Goal: Task Accomplishment & Management: Use online tool/utility

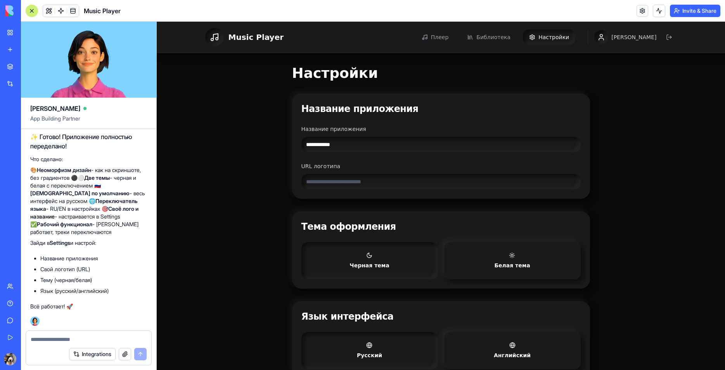
drag, startPoint x: 343, startPoint y: 143, endPoint x: 277, endPoint y: 150, distance: 67.0
click at [301, 150] on input "**********" at bounding box center [440, 145] width 279 height 16
type input "*"
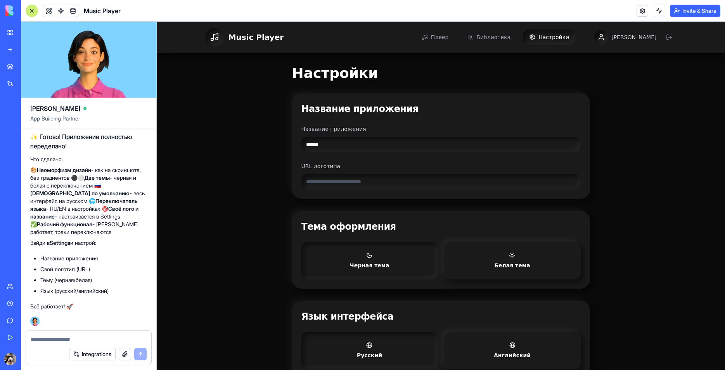
type input "******"
click at [325, 176] on input "URL логотипа" at bounding box center [440, 182] width 279 height 16
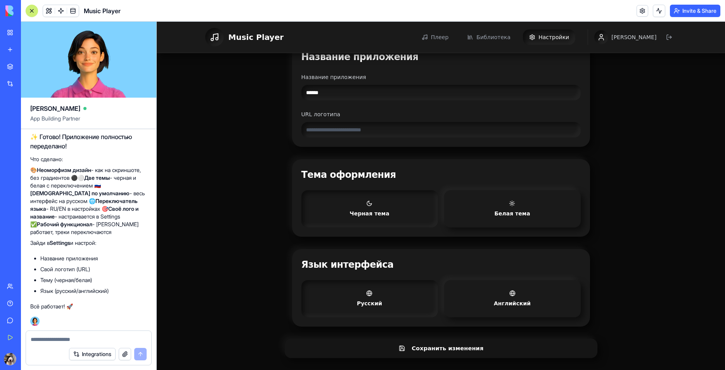
drag, startPoint x: 408, startPoint y: 333, endPoint x: 416, endPoint y: 343, distance: 12.2
click at [408, 334] on div "Настройки Название приложения Название приложения ****** URL логотипа Тема офор…" at bounding box center [441, 186] width 298 height 344
click at [420, 350] on button "Сохранить изменения" at bounding box center [440, 348] width 313 height 19
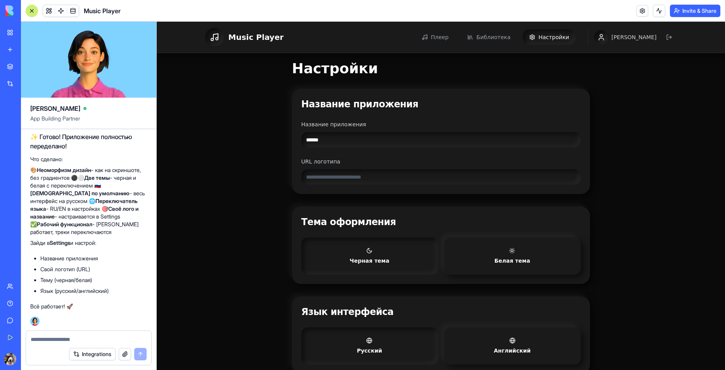
scroll to position [0, 0]
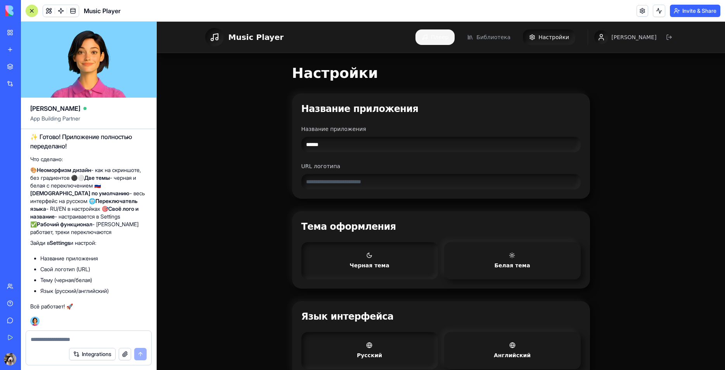
click at [449, 41] on span "Плеер" at bounding box center [440, 37] width 18 height 8
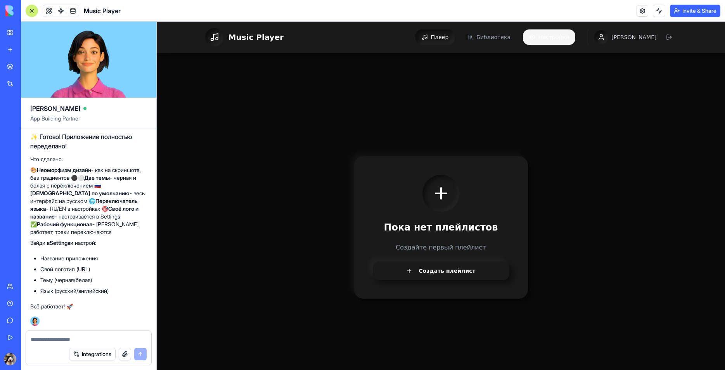
click at [569, 37] on span "Настройки" at bounding box center [553, 37] width 31 height 8
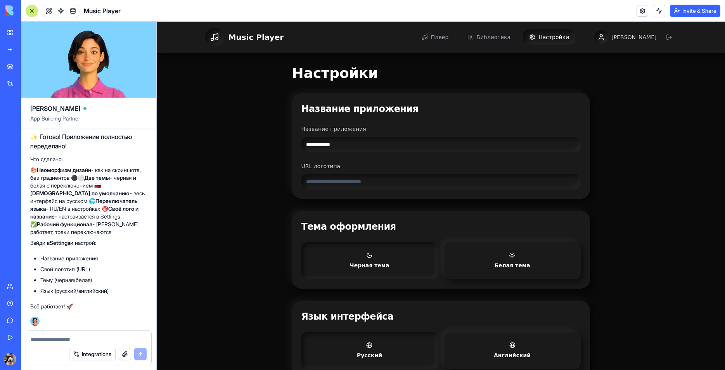
drag, startPoint x: 337, startPoint y: 149, endPoint x: 276, endPoint y: 147, distance: 61.3
click at [301, 148] on input "**********" at bounding box center [440, 145] width 279 height 16
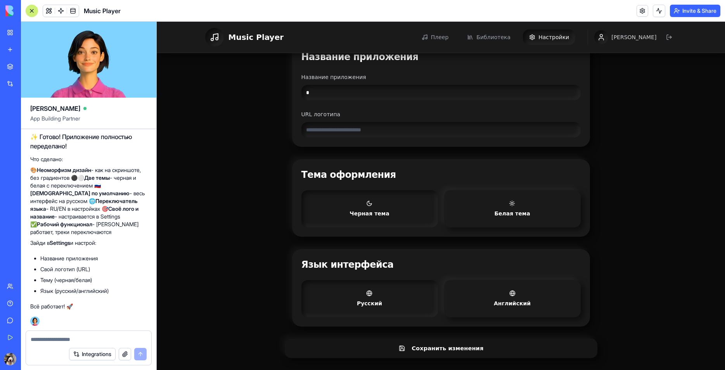
type input "*"
click at [428, 346] on button "Сохранить изменения" at bounding box center [440, 348] width 313 height 19
drag, startPoint x: 635, startPoint y: 42, endPoint x: 630, endPoint y: 41, distance: 5.2
click at [634, 42] on div "[PERSON_NAME]" at bounding box center [625, 37] width 62 height 14
click at [605, 40] on icon at bounding box center [601, 37] width 8 height 8
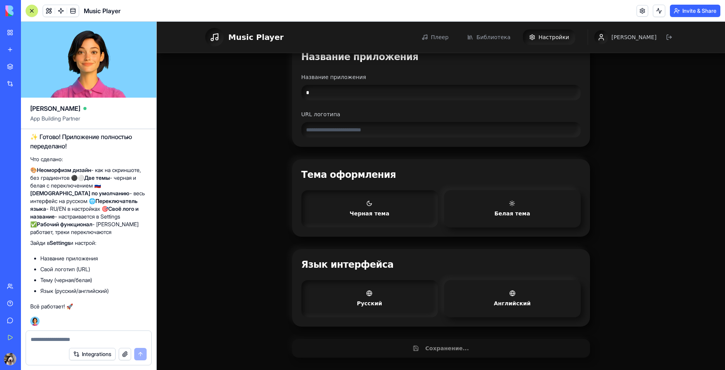
click at [605, 36] on icon at bounding box center [601, 37] width 8 height 8
click at [455, 36] on button "Плеер" at bounding box center [435, 37] width 40 height 16
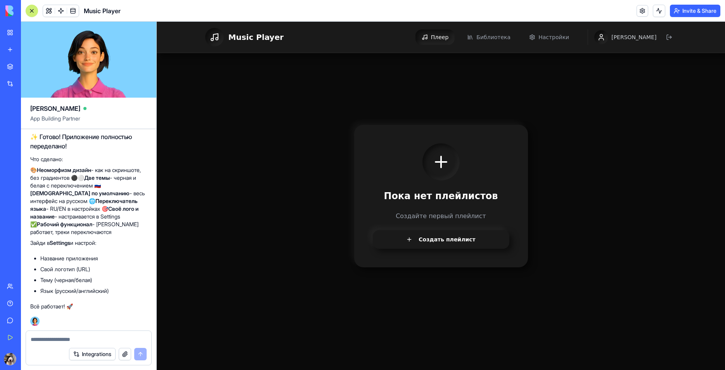
click at [71, 335] on div at bounding box center [88, 337] width 125 height 12
click at [75, 340] on textarea at bounding box center [89, 340] width 116 height 8
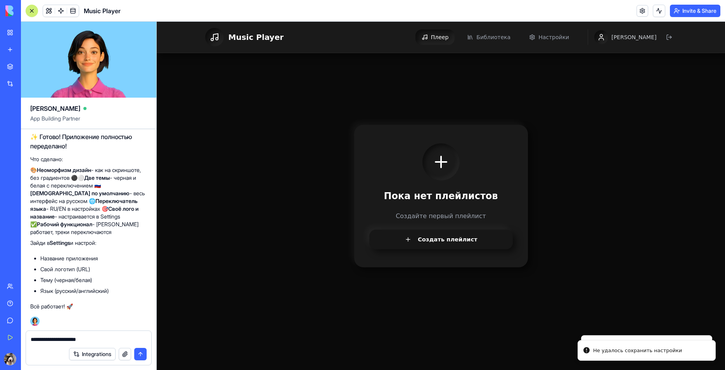
click at [415, 235] on button "Создать плейлист" at bounding box center [441, 239] width 144 height 19
click at [118, 338] on textarea "**********" at bounding box center [89, 340] width 116 height 8
click at [123, 354] on button "button" at bounding box center [125, 354] width 12 height 12
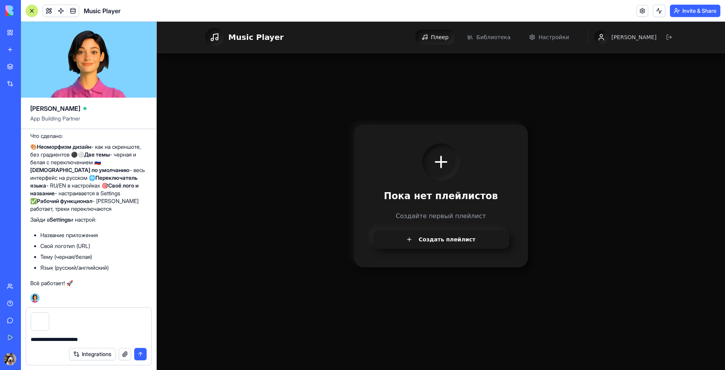
drag, startPoint x: 86, startPoint y: 302, endPoint x: 86, endPoint y: 325, distance: 22.9
click at [87, 287] on div "✨ Готово! Приложение полностью переделано! Что сделано: 🎨 Неоморфизм дизайн - к…" at bounding box center [88, 198] width 117 height 178
click at [104, 338] on textarea "**********" at bounding box center [89, 340] width 116 height 8
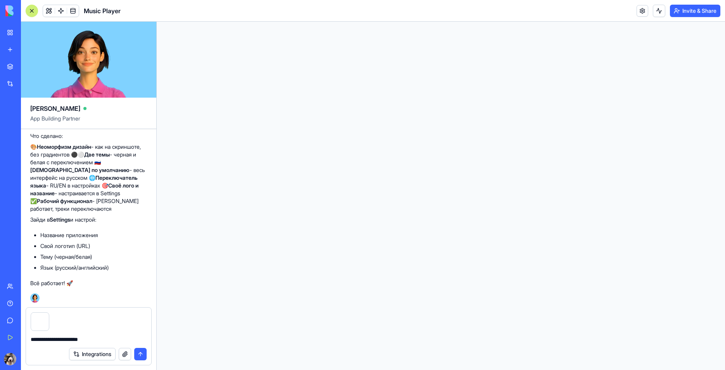
scroll to position [0, 0]
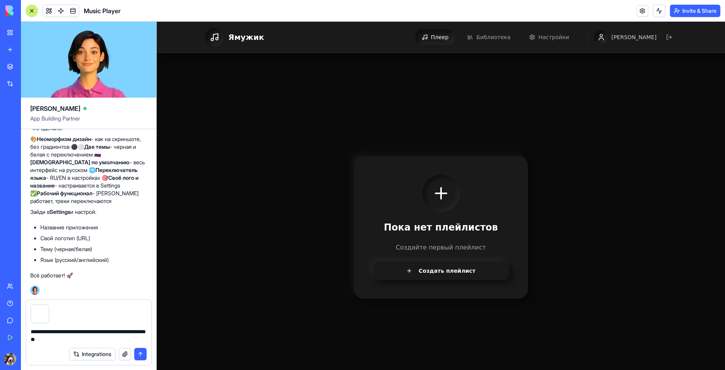
type textarea "**********"
click at [140, 356] on button "submit" at bounding box center [140, 354] width 12 height 12
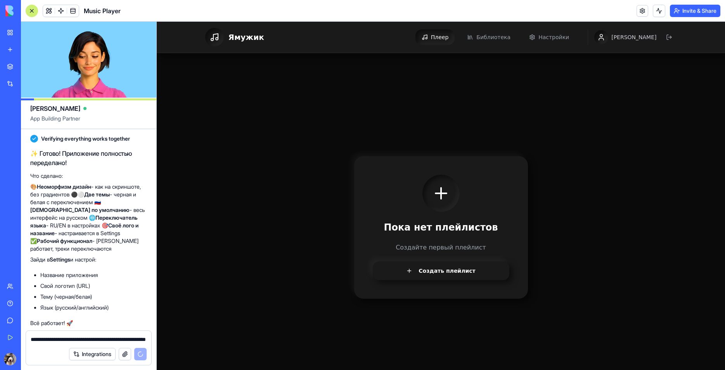
scroll to position [2479, 0]
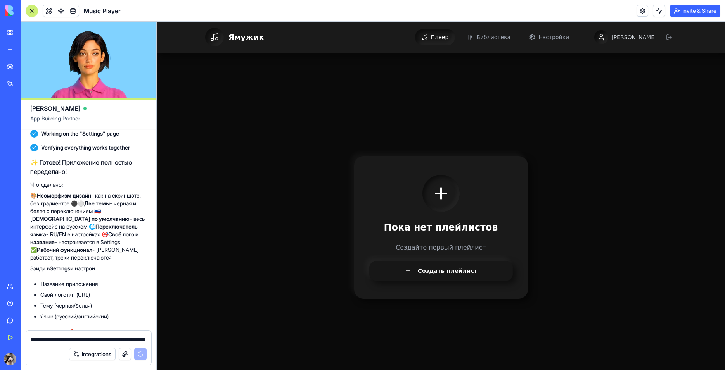
click at [408, 272] on button "Создать плейлист" at bounding box center [441, 270] width 144 height 19
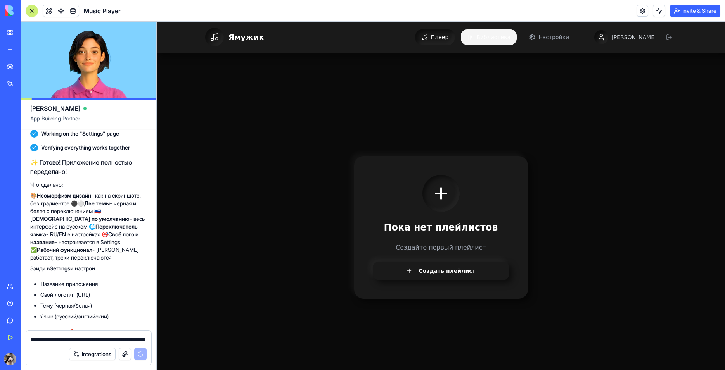
click at [510, 39] on span "Библиотека" at bounding box center [493, 37] width 34 height 8
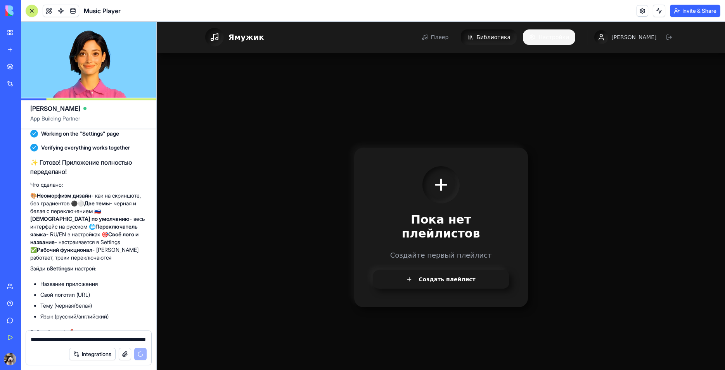
click at [557, 39] on button "Настройки" at bounding box center [549, 37] width 52 height 16
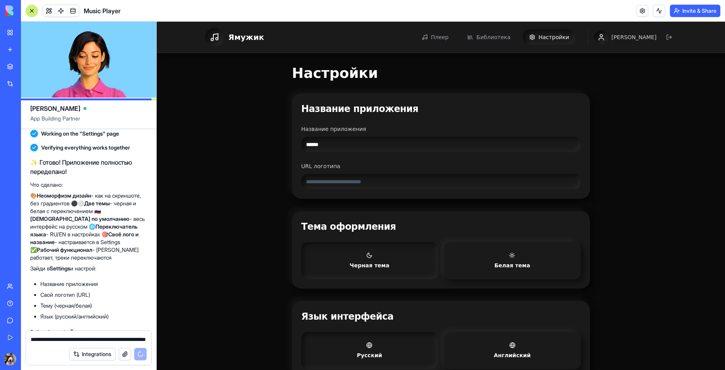
click at [351, 183] on input "URL логотипа" at bounding box center [440, 182] width 279 height 16
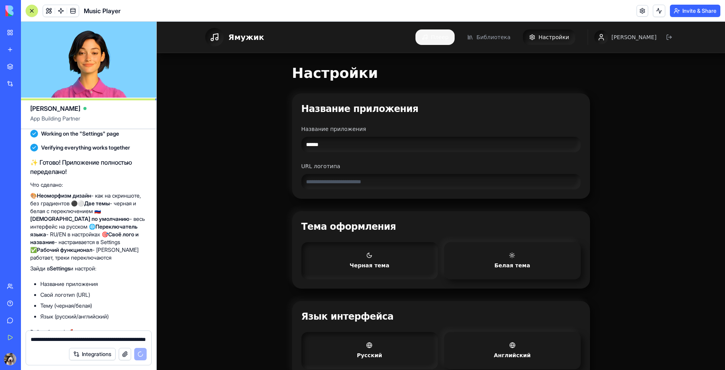
click at [455, 33] on button "Плеер" at bounding box center [435, 37] width 40 height 16
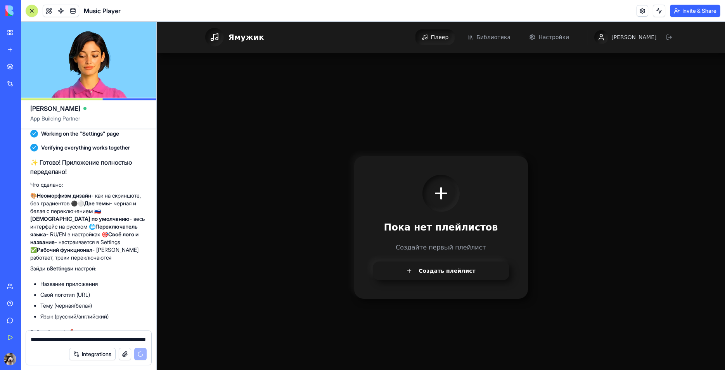
click at [424, 213] on div "Пока нет плейлистов Создайте первый плейлист Создать плейлист" at bounding box center [441, 227] width 174 height 143
click at [433, 271] on button "Создать плейлист" at bounding box center [441, 270] width 144 height 19
drag, startPoint x: 433, startPoint y: 271, endPoint x: 522, endPoint y: 182, distance: 126.2
click at [436, 269] on button "Создать плейлист" at bounding box center [441, 271] width 137 height 19
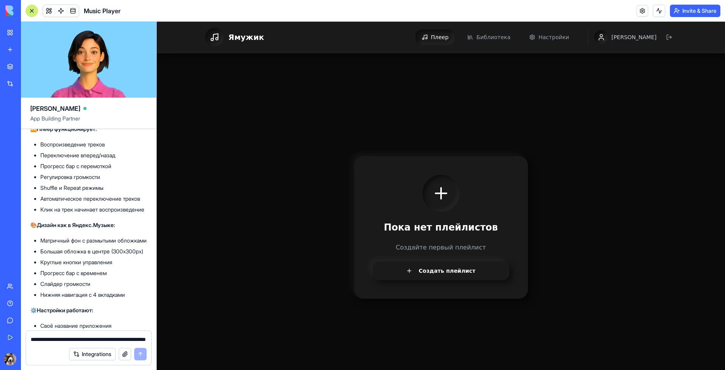
scroll to position [3266, 0]
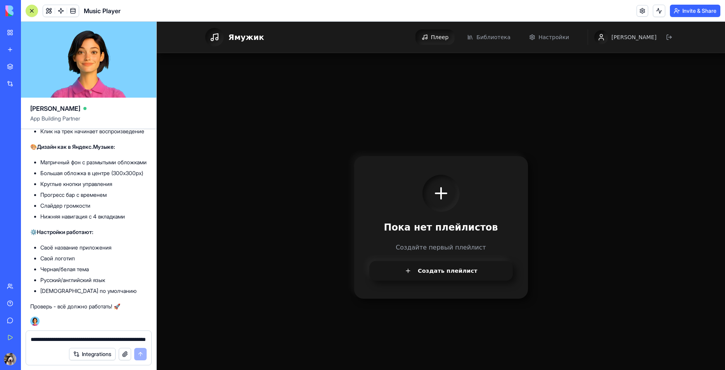
click at [434, 280] on button "Создать плейлист" at bounding box center [441, 270] width 144 height 19
click at [95, 339] on textarea "**********" at bounding box center [89, 340] width 116 height 8
click at [231, 40] on span "Ямужик" at bounding box center [246, 37] width 36 height 11
click at [507, 36] on span "Библиотека" at bounding box center [493, 37] width 34 height 8
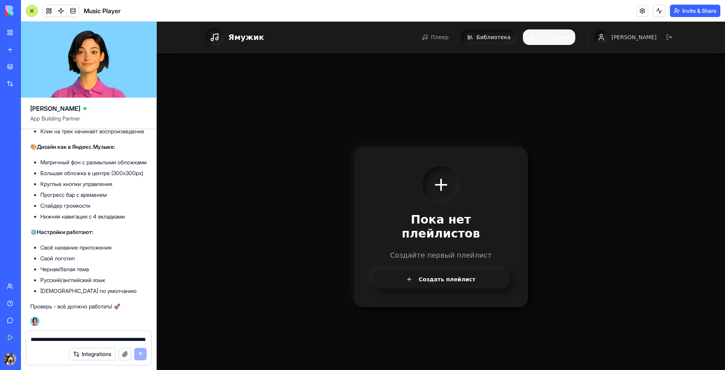
click at [569, 38] on span "Настройки" at bounding box center [553, 37] width 31 height 8
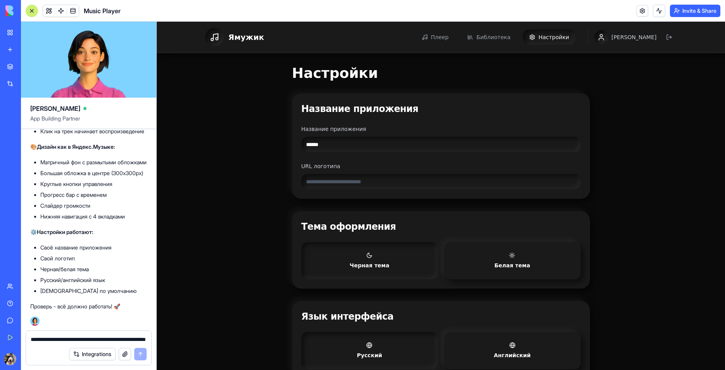
click at [332, 149] on input "******" at bounding box center [440, 145] width 279 height 16
drag, startPoint x: 330, startPoint y: 172, endPoint x: 350, endPoint y: 189, distance: 26.5
click at [330, 173] on div "URL логотипа" at bounding box center [440, 176] width 279 height 28
click at [352, 189] on input "URL логотипа" at bounding box center [440, 182] width 279 height 16
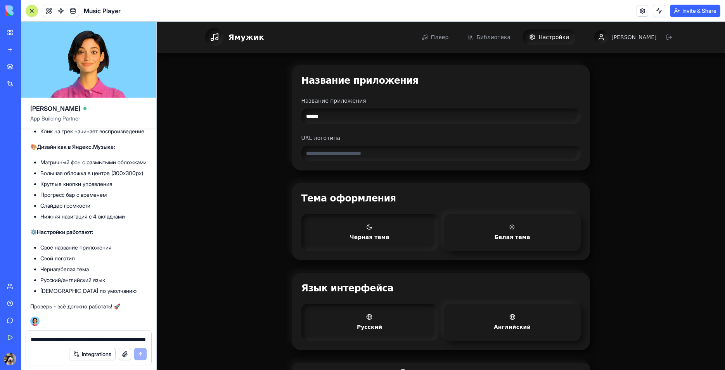
scroll to position [52, 0]
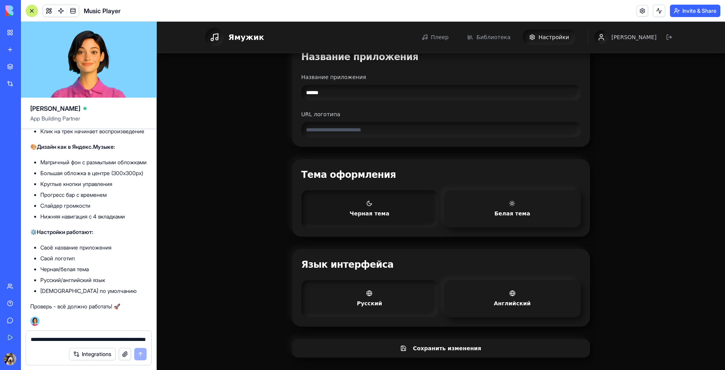
click at [370, 218] on button "Черная тема" at bounding box center [369, 208] width 137 height 37
click at [493, 218] on button "Белая тема" at bounding box center [512, 208] width 137 height 37
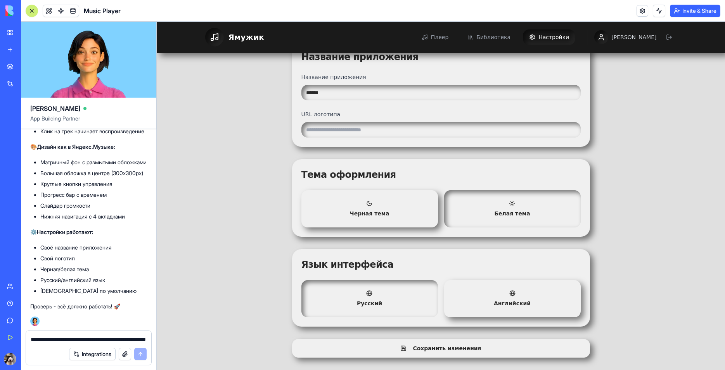
click at [459, 349] on button "Сохранить изменения" at bounding box center [441, 348] width 298 height 19
click at [245, 36] on span "Ямужик" at bounding box center [246, 37] width 36 height 11
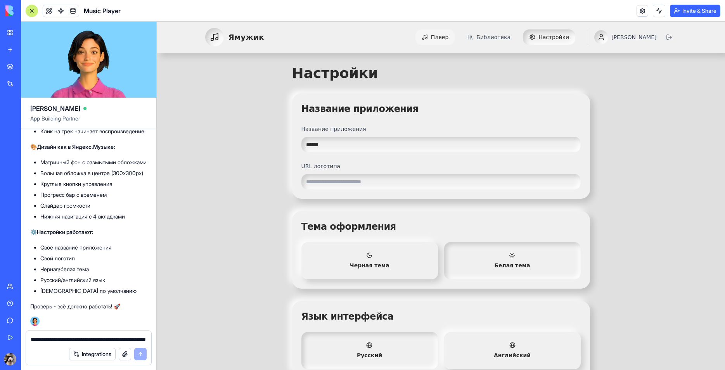
click at [455, 33] on button "Плеер" at bounding box center [435, 37] width 40 height 16
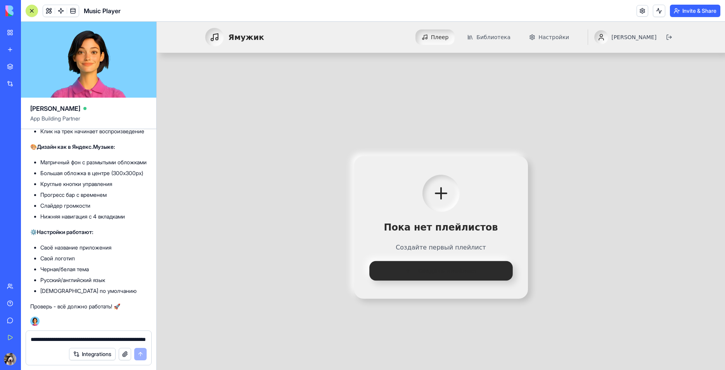
click at [438, 275] on button "Создать плейлист" at bounding box center [441, 270] width 144 height 19
click at [434, 274] on button "Создать плейлист" at bounding box center [441, 270] width 144 height 19
click at [431, 270] on button "Создать плейлист" at bounding box center [441, 270] width 144 height 19
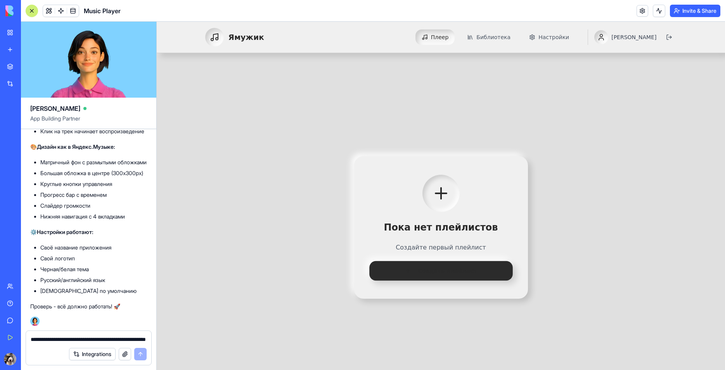
click at [429, 270] on button "Создать плейлист" at bounding box center [441, 270] width 144 height 19
click at [419, 268] on button "Создать плейлист" at bounding box center [441, 270] width 144 height 19
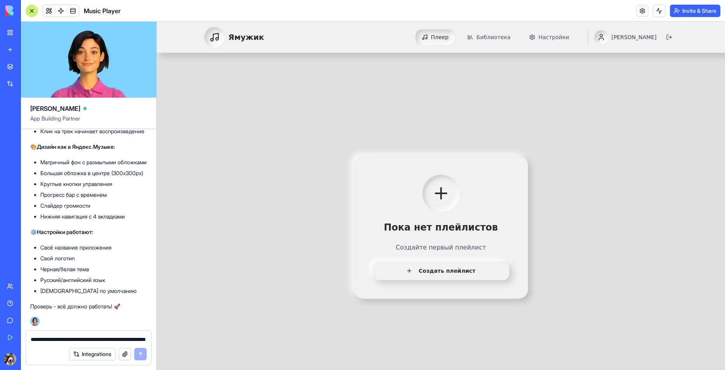
click at [213, 34] on icon at bounding box center [215, 36] width 5 height 7
click at [569, 39] on span "Настройки" at bounding box center [553, 37] width 31 height 8
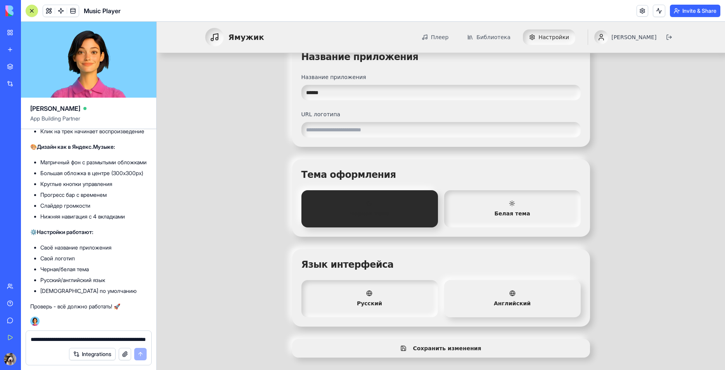
click at [407, 202] on button "Черная тема" at bounding box center [369, 208] width 137 height 37
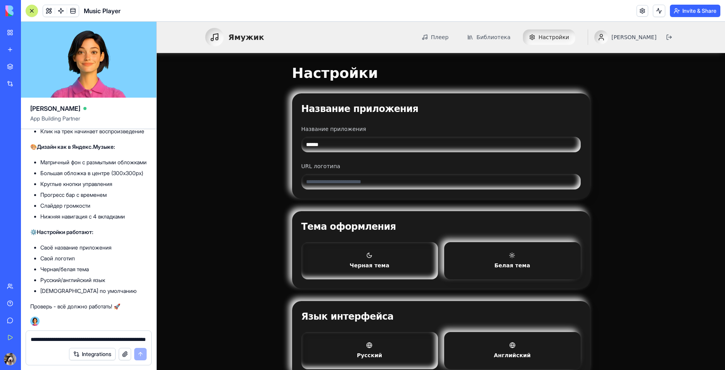
click at [272, 148] on div "Настройки Название приложения Название приложения ****** URL логотипа Тема офор…" at bounding box center [441, 237] width 568 height 369
click at [455, 33] on button "Плеер" at bounding box center [435, 37] width 40 height 16
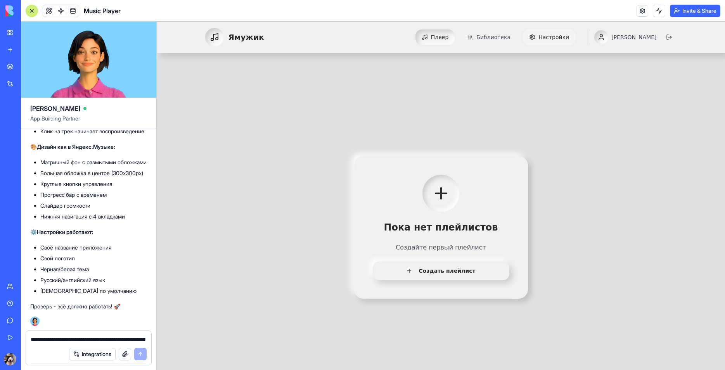
click at [569, 35] on span "Настройки" at bounding box center [553, 37] width 31 height 8
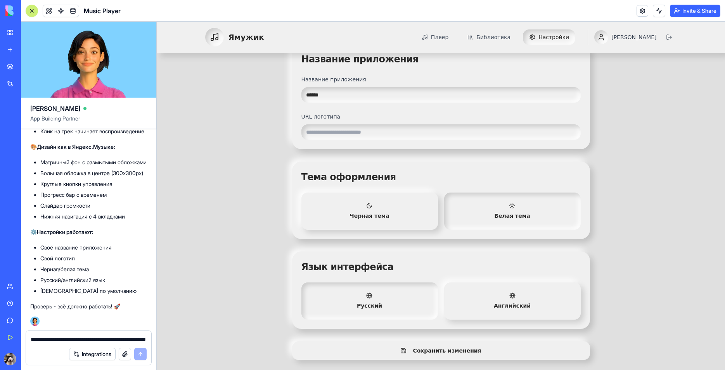
scroll to position [52, 0]
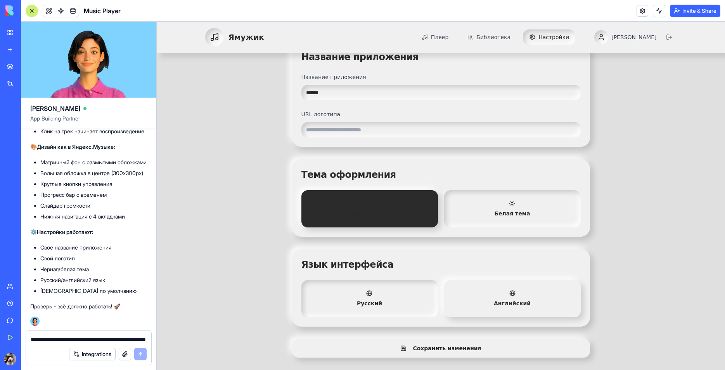
click at [390, 209] on button "Черная тема" at bounding box center [369, 208] width 137 height 37
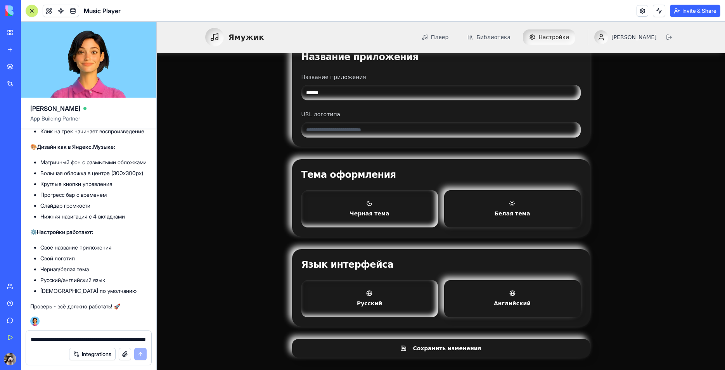
click at [454, 349] on button "Сохранить изменения" at bounding box center [441, 348] width 298 height 19
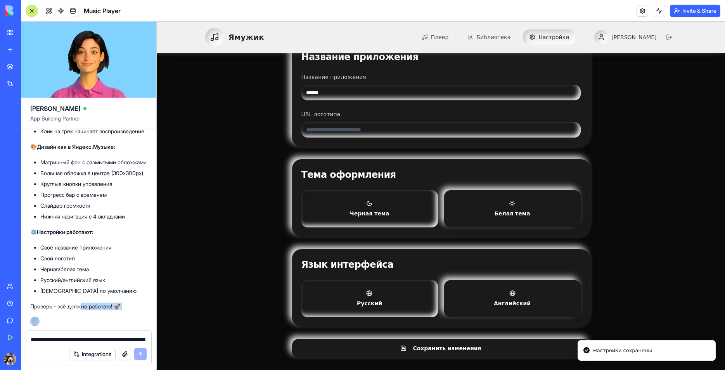
click at [85, 331] on div "Напиши приложение для прослушивания музыки используй соверешнно новый стиль, чт…" at bounding box center [88, 230] width 135 height 202
click at [90, 337] on textarea "**********" at bounding box center [89, 340] width 116 height 8
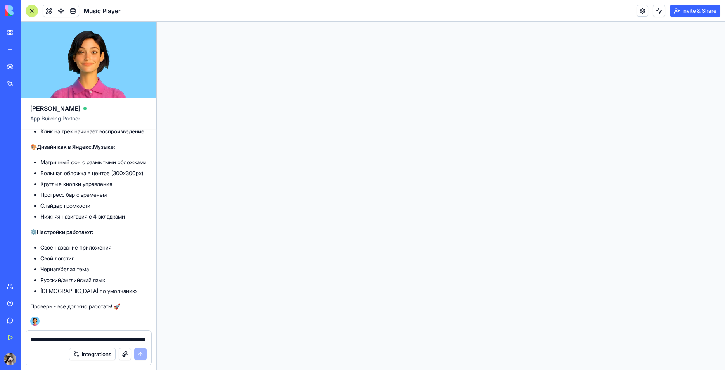
scroll to position [0, 0]
type textarea "*"
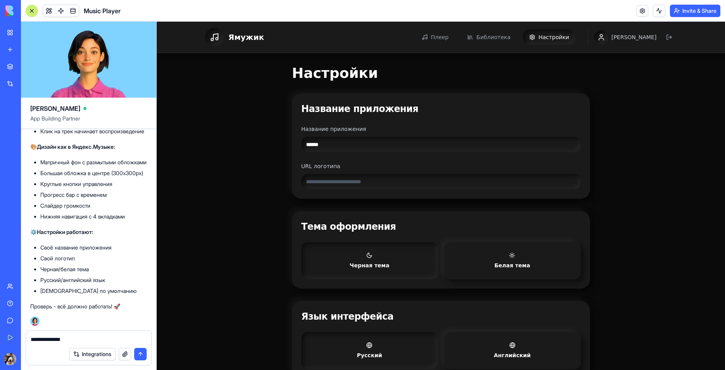
type textarea "**********"
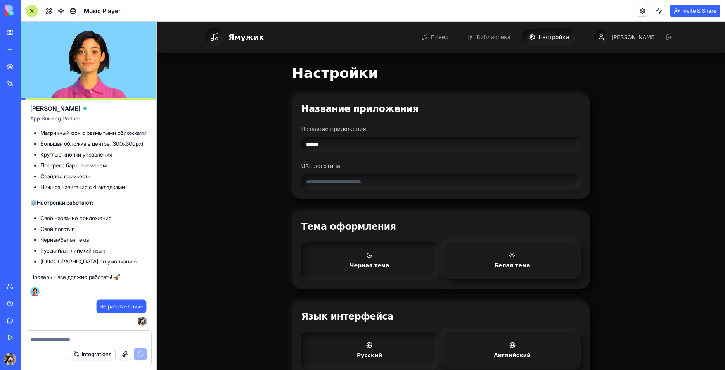
scroll to position [3296, 0]
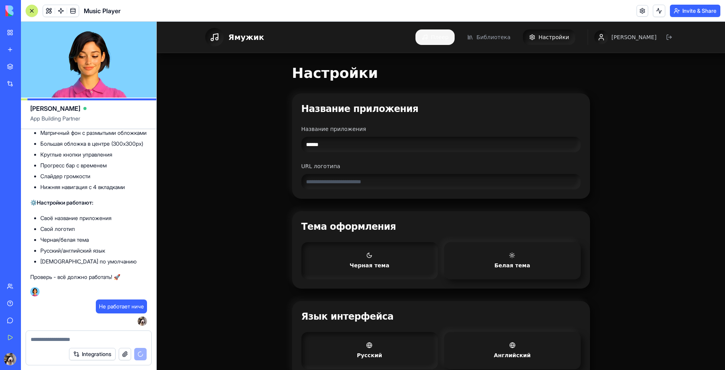
click at [455, 36] on button "Плеер" at bounding box center [435, 37] width 40 height 16
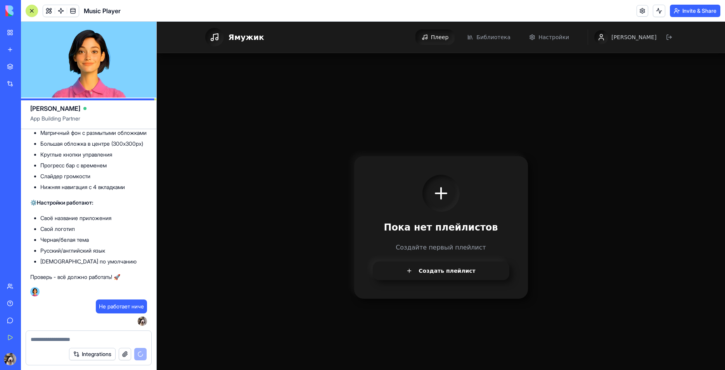
click at [464, 287] on div "Пока нет плейлистов Создайте первый плейлист Создать плейлист" at bounding box center [441, 227] width 174 height 143
click at [467, 280] on button "Создать плейлист" at bounding box center [441, 270] width 144 height 19
click at [447, 270] on button "Создать плейлист" at bounding box center [441, 270] width 144 height 19
click at [449, 268] on button "Создать плейлист" at bounding box center [441, 271] width 137 height 19
click at [660, 10] on button at bounding box center [659, 11] width 12 height 12
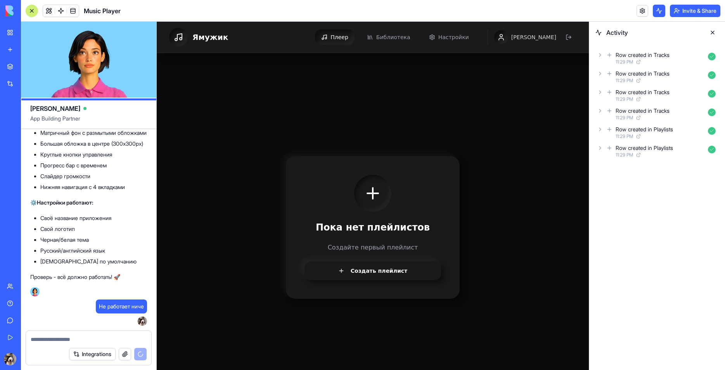
click at [601, 58] on icon at bounding box center [600, 55] width 6 height 6
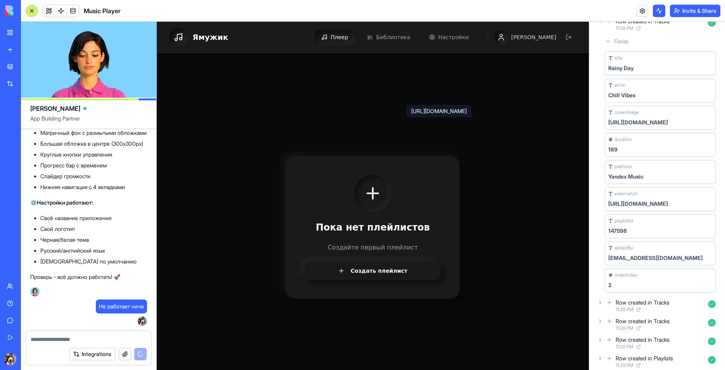
scroll to position [59, 0]
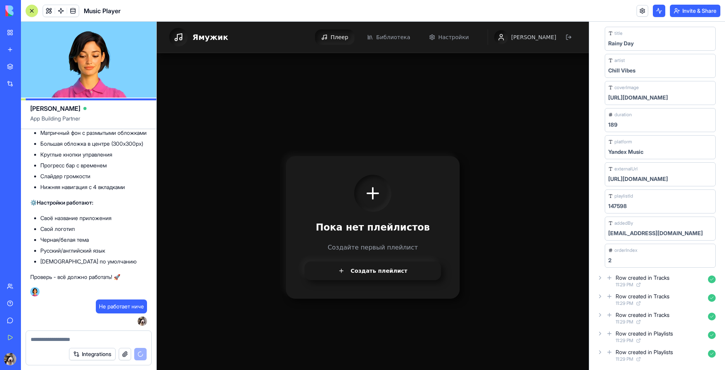
click at [621, 238] on div "addedBy [EMAIL_ADDRESS][DOMAIN_NAME]" at bounding box center [660, 229] width 111 height 24
click at [621, 235] on div "[EMAIL_ADDRESS][DOMAIN_NAME]" at bounding box center [655, 234] width 95 height 8
click at [653, 235] on div "[EMAIL_ADDRESS][DOMAIN_NAME]" at bounding box center [655, 234] width 95 height 8
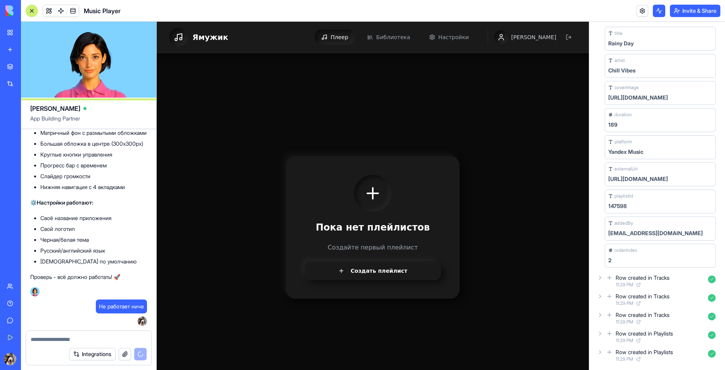
click at [675, 234] on div "[EMAIL_ADDRESS][DOMAIN_NAME]" at bounding box center [660, 234] width 104 height 8
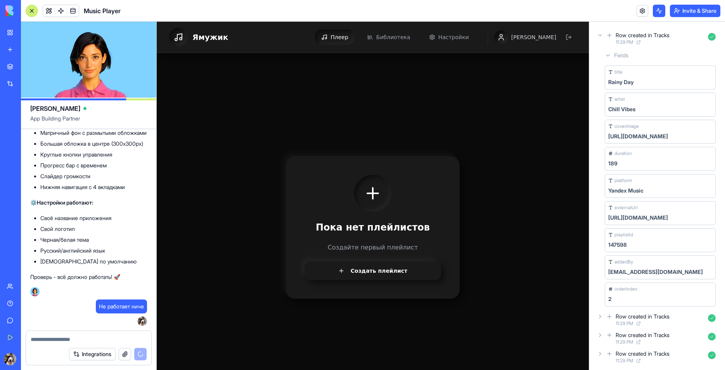
scroll to position [0, 0]
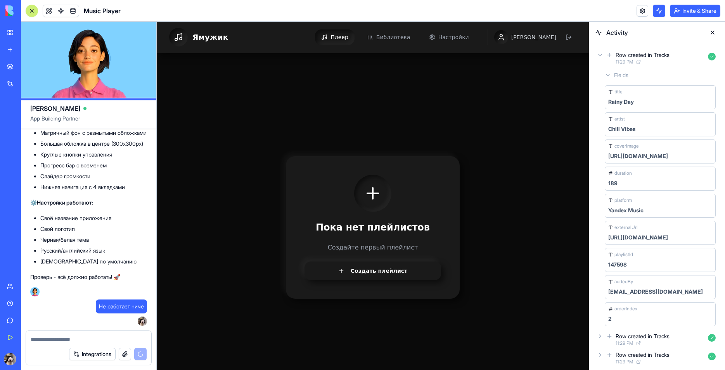
click at [608, 72] on icon at bounding box center [608, 75] width 6 height 6
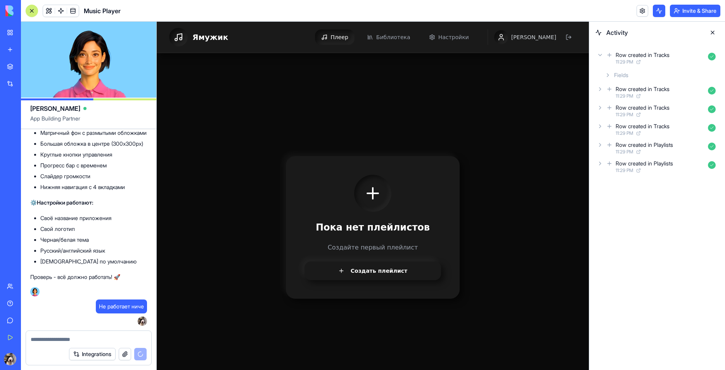
click at [607, 92] on icon at bounding box center [609, 89] width 6 height 9
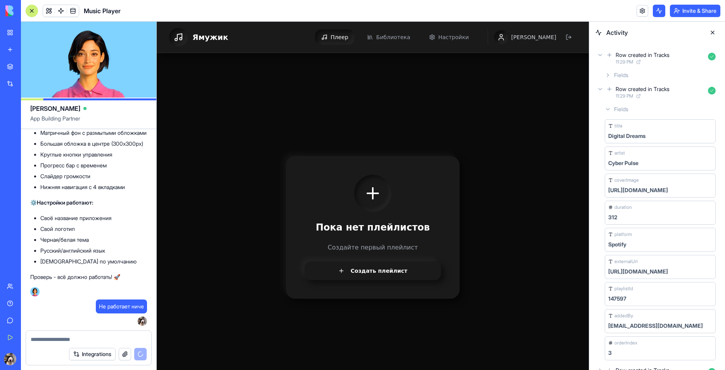
click at [716, 31] on button at bounding box center [712, 32] width 12 height 12
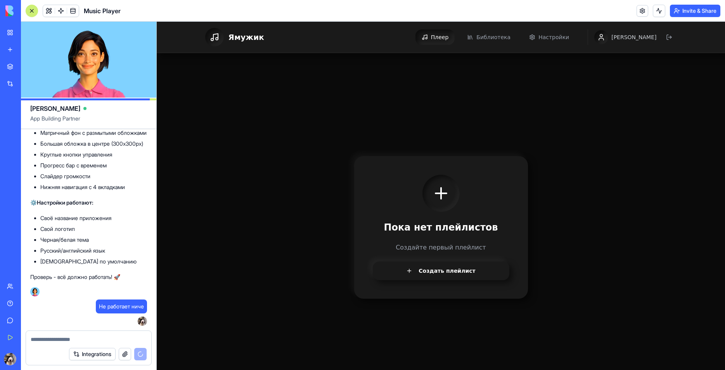
click at [681, 12] on button "Invite & Share" at bounding box center [695, 11] width 50 height 12
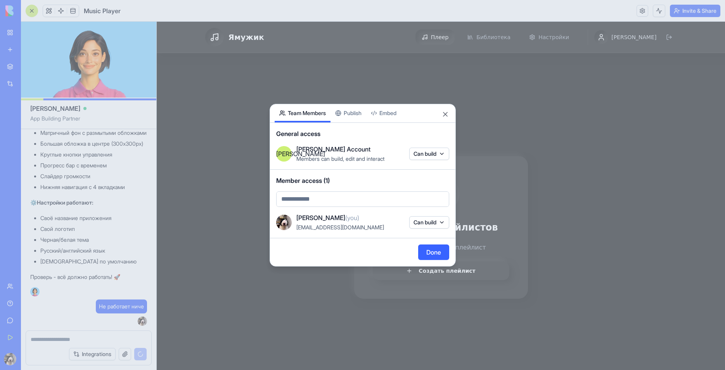
scroll to position [3296, 0]
click at [352, 116] on div "Share App Team Members Publish Embed General access А [PERSON_NAME] Account Mem…" at bounding box center [363, 185] width 186 height 163
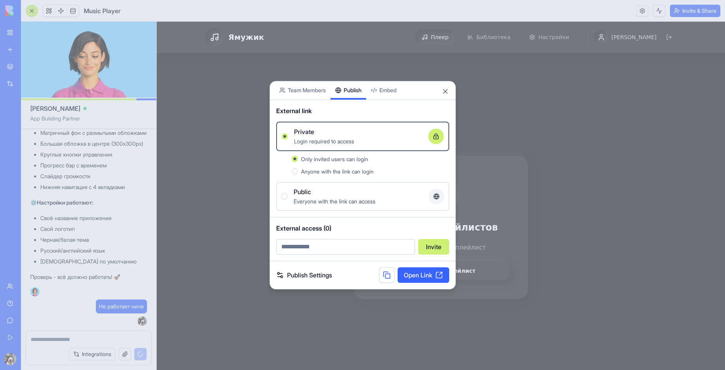
click at [394, 91] on body "My Workspace New app Marketplace Integrations Recent Untitled App AI Logo Gener…" at bounding box center [362, 185] width 725 height 370
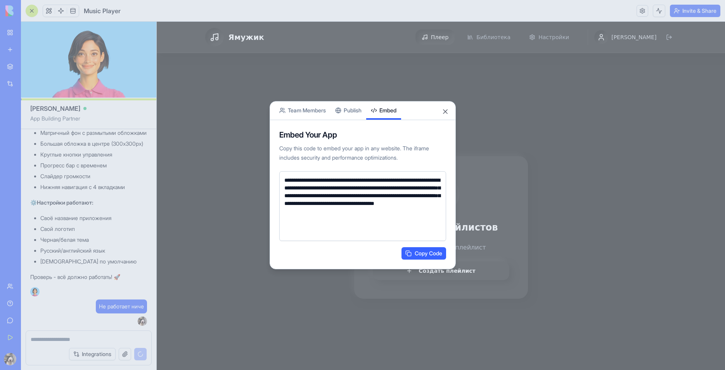
click at [350, 110] on button "Publish" at bounding box center [348, 111] width 36 height 18
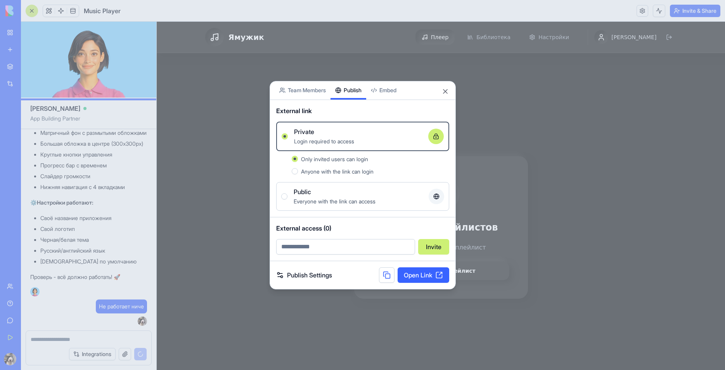
click at [300, 92] on body "My Workspace New app Marketplace Integrations Recent Untitled App AI Logo Gener…" at bounding box center [362, 185] width 725 height 370
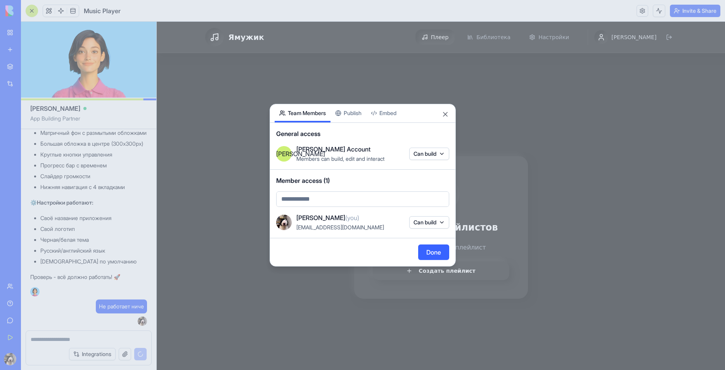
click at [344, 203] on input "text" at bounding box center [362, 200] width 173 height 16
click at [433, 154] on body "My Workspace New app Marketplace Integrations Recent Untitled App AI Logo Gener…" at bounding box center [362, 185] width 725 height 370
click at [441, 114] on button "Close" at bounding box center [445, 115] width 8 height 8
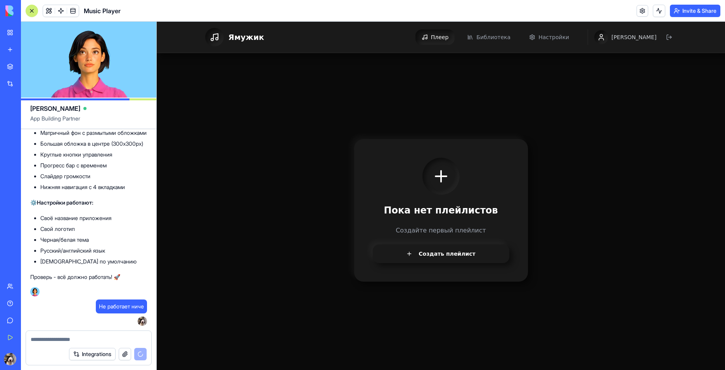
scroll to position [0, 0]
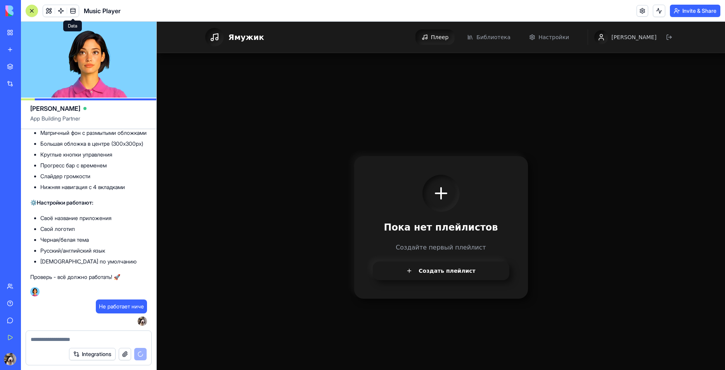
click at [69, 10] on span at bounding box center [73, 11] width 22 height 22
click at [73, 10] on link at bounding box center [73, 11] width 12 height 12
click at [71, 13] on link at bounding box center [73, 11] width 12 height 12
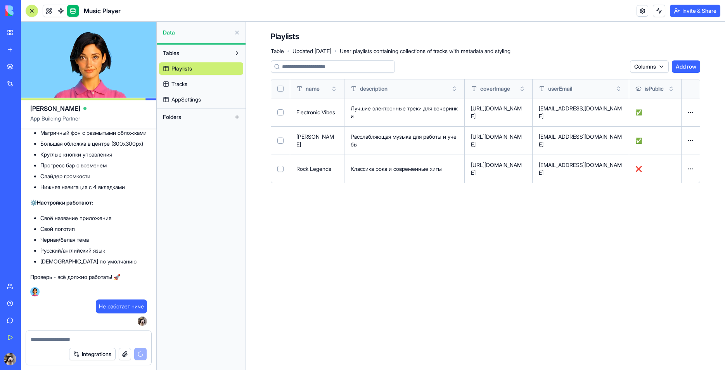
click at [199, 82] on link "Tracks" at bounding box center [201, 84] width 84 height 12
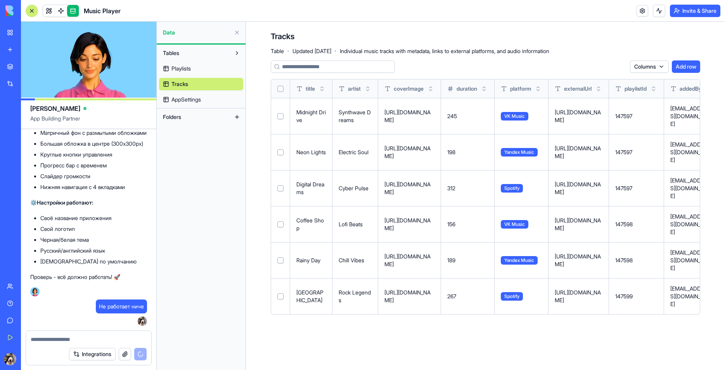
click at [208, 99] on link "AppSettings" at bounding box center [201, 99] width 84 height 12
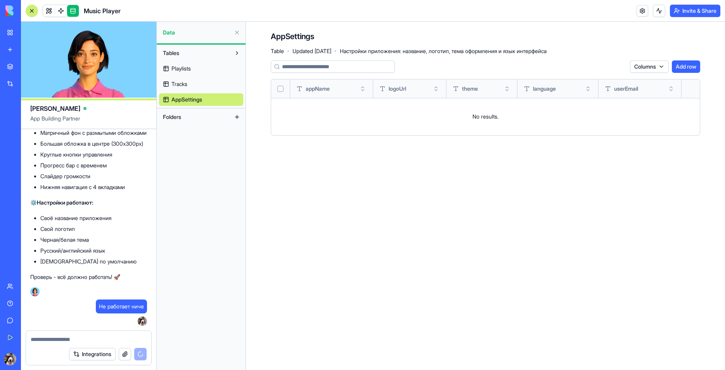
click at [208, 88] on link "Tracks" at bounding box center [201, 84] width 84 height 12
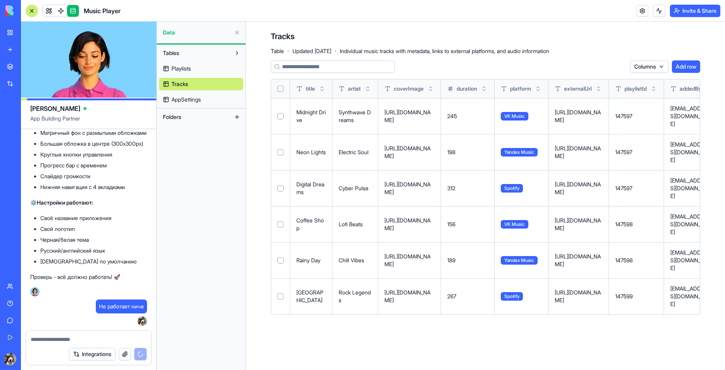
click at [184, 100] on span "AppSettings" at bounding box center [185, 100] width 29 height 8
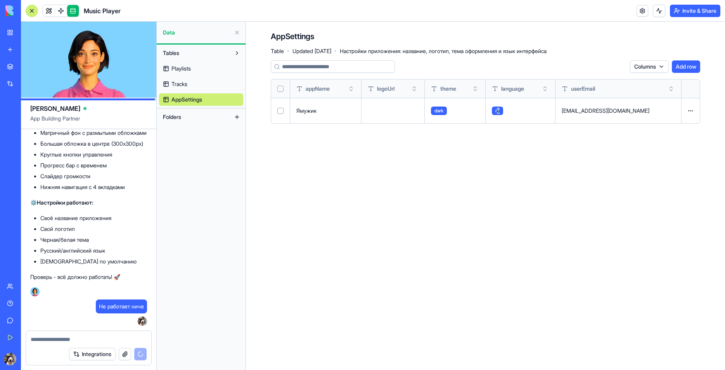
drag, startPoint x: 511, startPoint y: 112, endPoint x: 507, endPoint y: 112, distance: 4.3
click at [503, 112] on span "ru" at bounding box center [497, 111] width 11 height 9
click at [513, 114] on td "ru" at bounding box center [521, 110] width 70 height 25
click at [61, 7] on link at bounding box center [61, 11] width 12 height 12
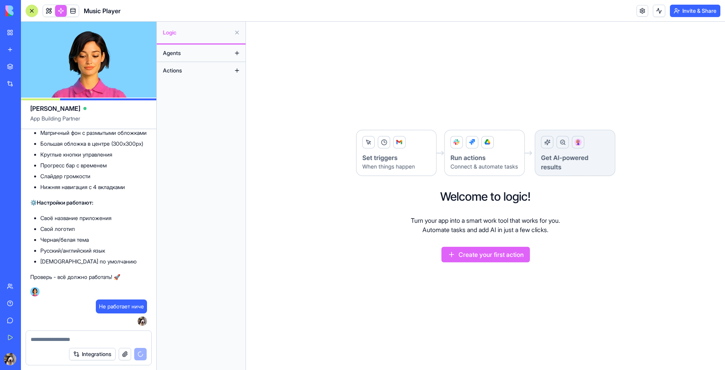
click at [234, 52] on button at bounding box center [237, 53] width 12 height 12
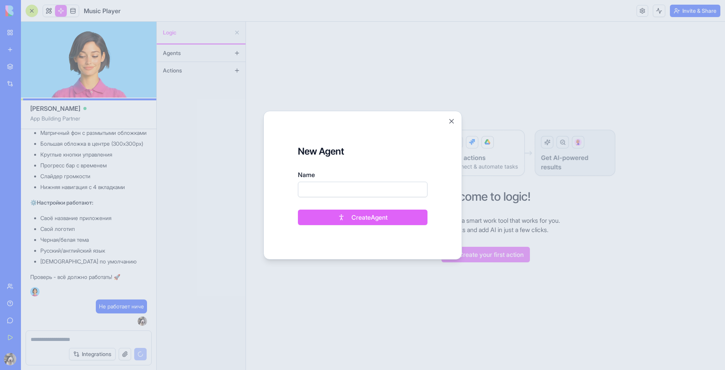
scroll to position [3296, 0]
click at [452, 125] on button "Close" at bounding box center [452, 122] width 8 height 8
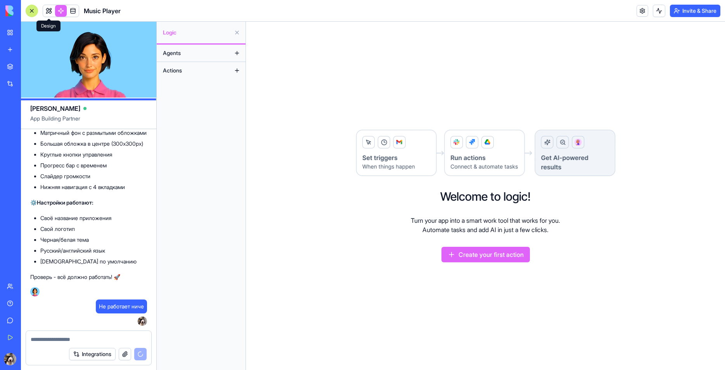
click at [48, 7] on link at bounding box center [49, 11] width 12 height 12
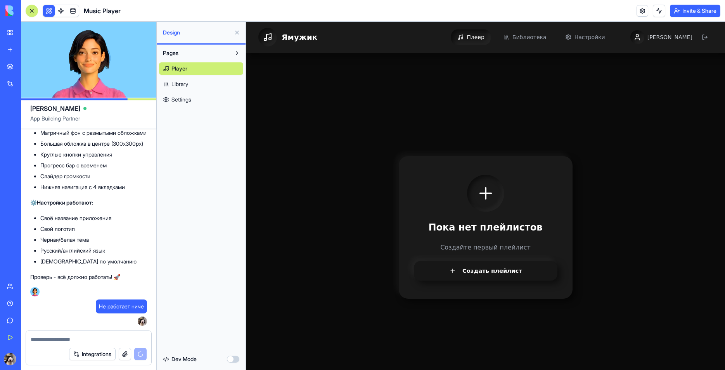
click at [491, 278] on button "Создать плейлист" at bounding box center [486, 270] width 144 height 19
click at [190, 86] on link "Library" at bounding box center [201, 84] width 84 height 12
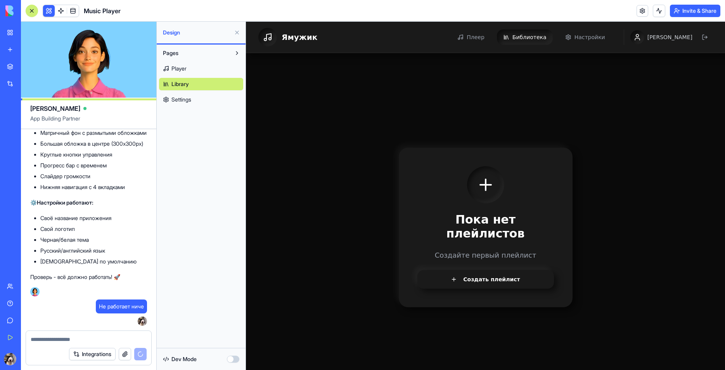
click at [190, 100] on span "Settings" at bounding box center [181, 100] width 20 height 8
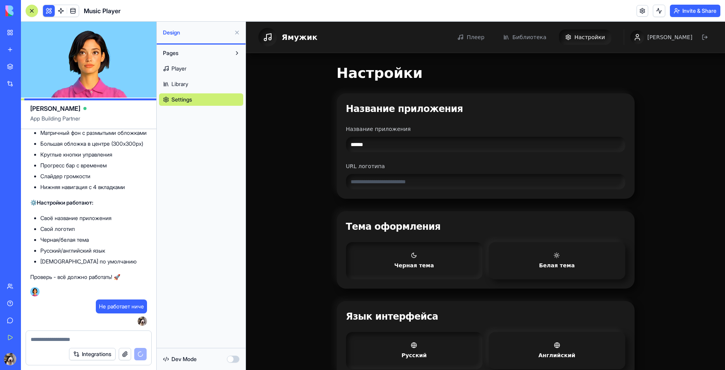
click at [187, 88] on span "Library" at bounding box center [179, 84] width 17 height 8
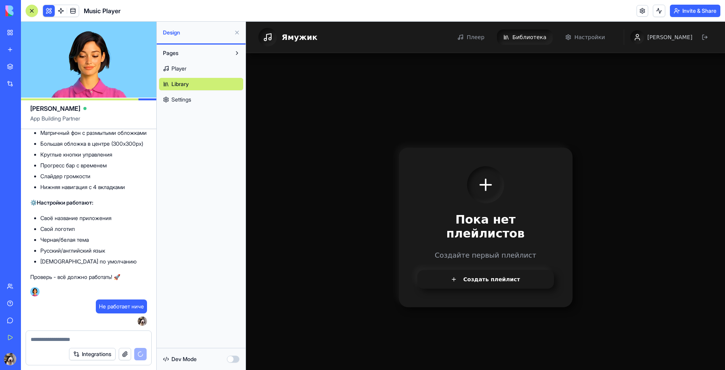
click at [189, 74] on link "Player" at bounding box center [201, 68] width 84 height 12
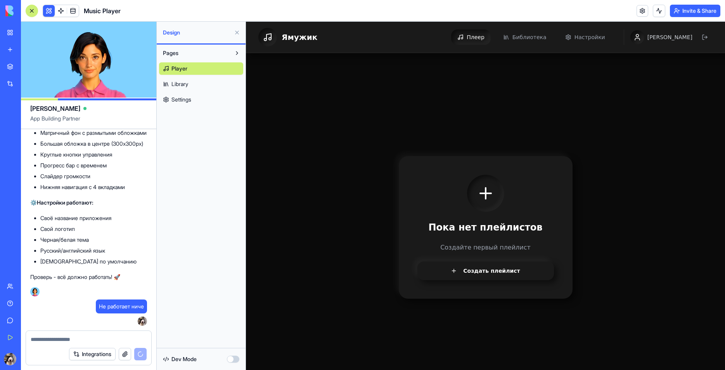
click at [233, 54] on button at bounding box center [237, 53] width 12 height 12
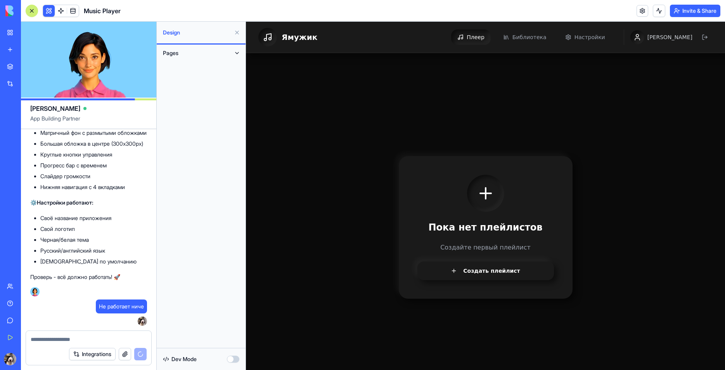
click at [242, 51] on button at bounding box center [237, 53] width 12 height 12
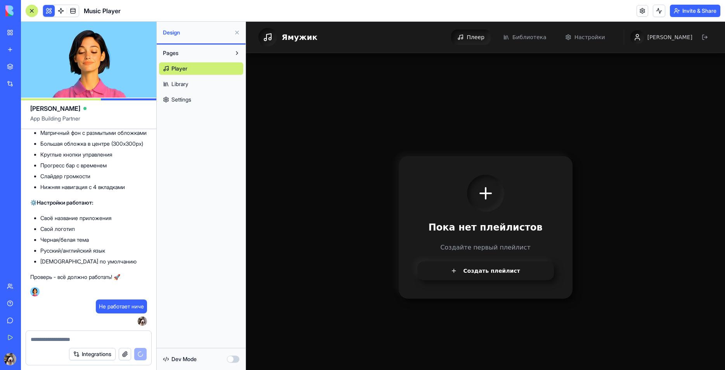
click at [233, 358] on button "button" at bounding box center [233, 359] width 12 height 7
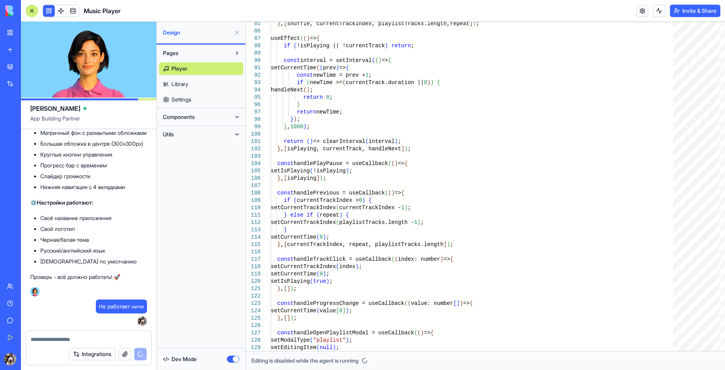
click at [202, 98] on link "Settings" at bounding box center [201, 99] width 84 height 12
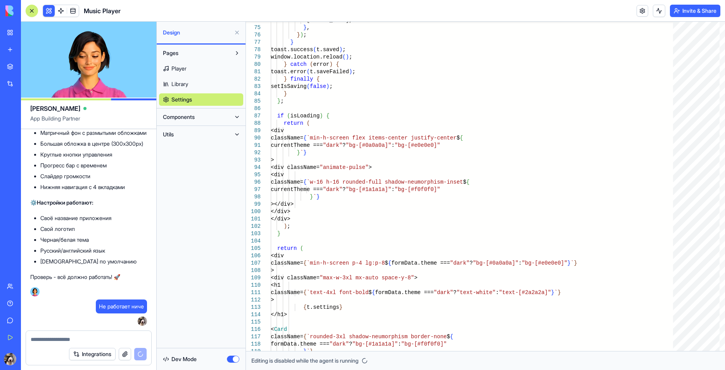
click at [192, 199] on div "Pages Player Library Settings Components Utils" at bounding box center [201, 197] width 89 height 304
click at [109, 337] on textarea at bounding box center [89, 340] width 116 height 8
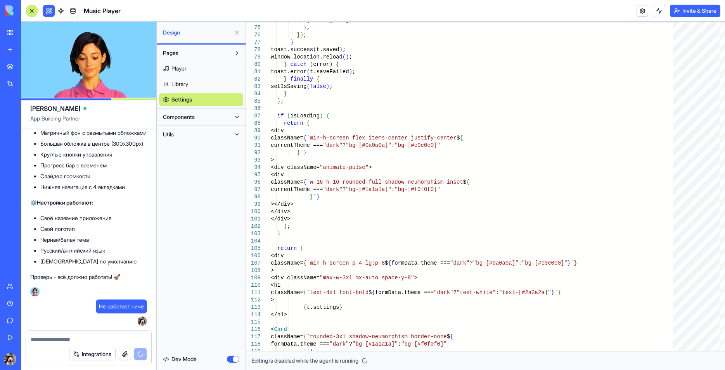
click at [97, 355] on button "Integrations" at bounding box center [92, 354] width 47 height 12
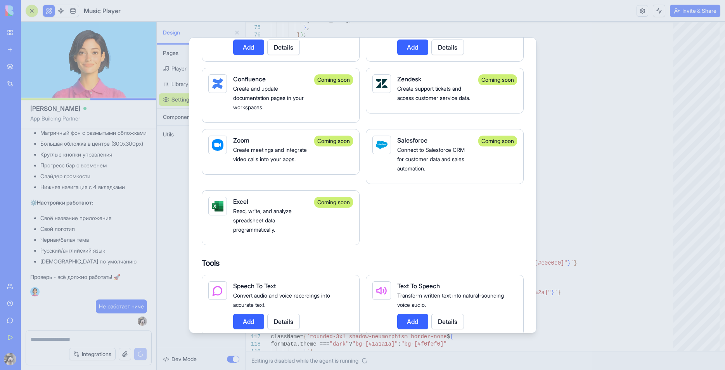
scroll to position [942, 0]
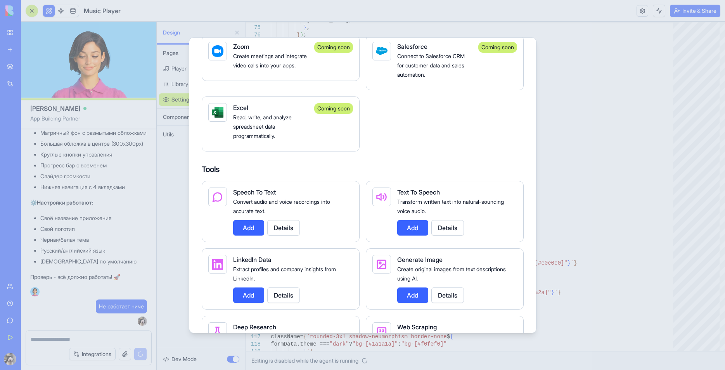
click at [178, 213] on div at bounding box center [362, 185] width 725 height 370
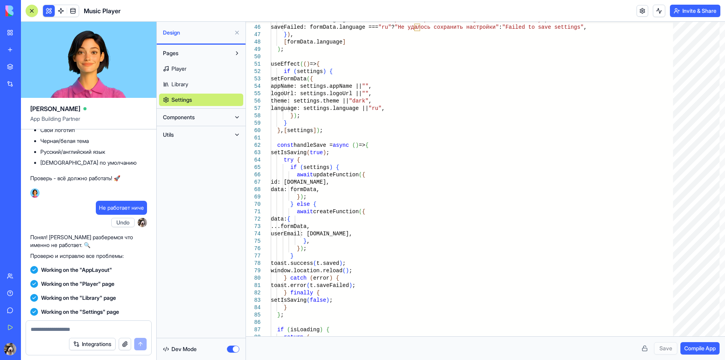
scroll to position [3756, 0]
